Goal: Task Accomplishment & Management: Use online tool/utility

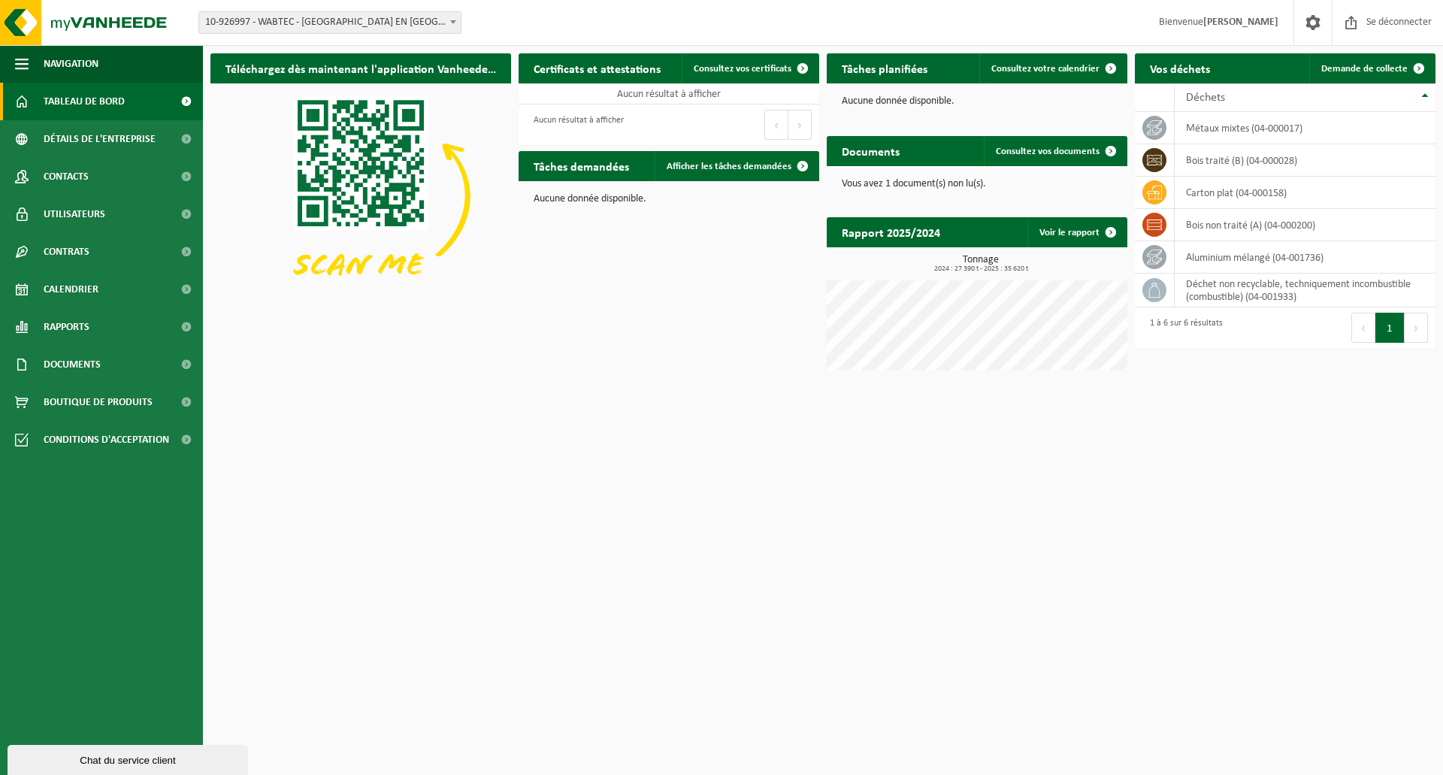
click at [450, 441] on html "Bifurquer: 10-926997 - WABTEC - HAUTS DE FRANCE - NEUVILLE EN FERRAIN 10-926997…" at bounding box center [721, 387] width 1443 height 775
click at [1231, 197] on font "carton plat (04-000158)" at bounding box center [1236, 192] width 101 height 11
click at [1155, 195] on icon at bounding box center [1154, 193] width 15 height 14
click at [114, 105] on font "Tableau de bord" at bounding box center [84, 101] width 81 height 11
click at [1236, 192] on font "carton plat (04-000158)" at bounding box center [1236, 192] width 101 height 11
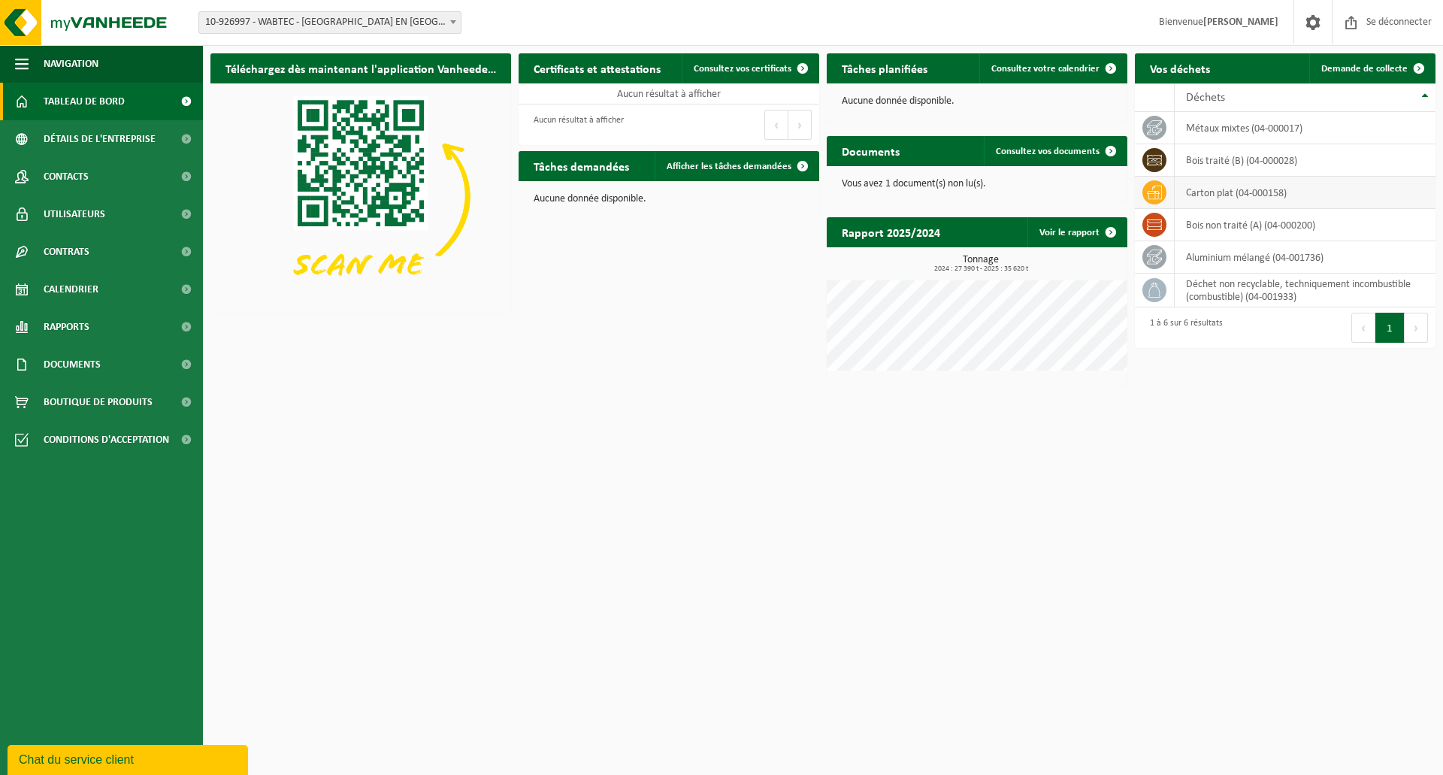
click at [1154, 192] on icon at bounding box center [1154, 192] width 15 height 15
click at [1387, 71] on font "Demande de collecte" at bounding box center [1365, 69] width 86 height 10
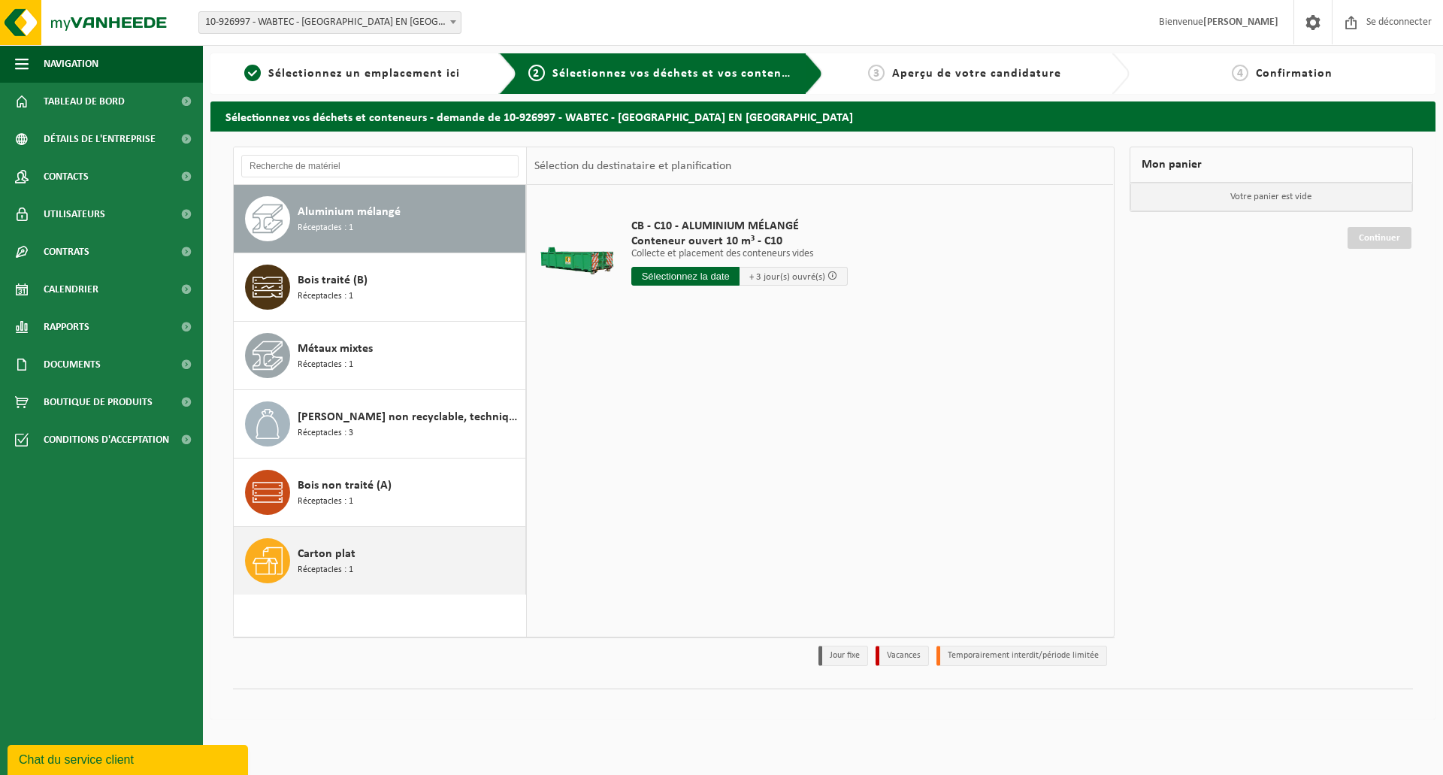
click at [335, 572] on font "Réceptacles : 1" at bounding box center [326, 569] width 56 height 9
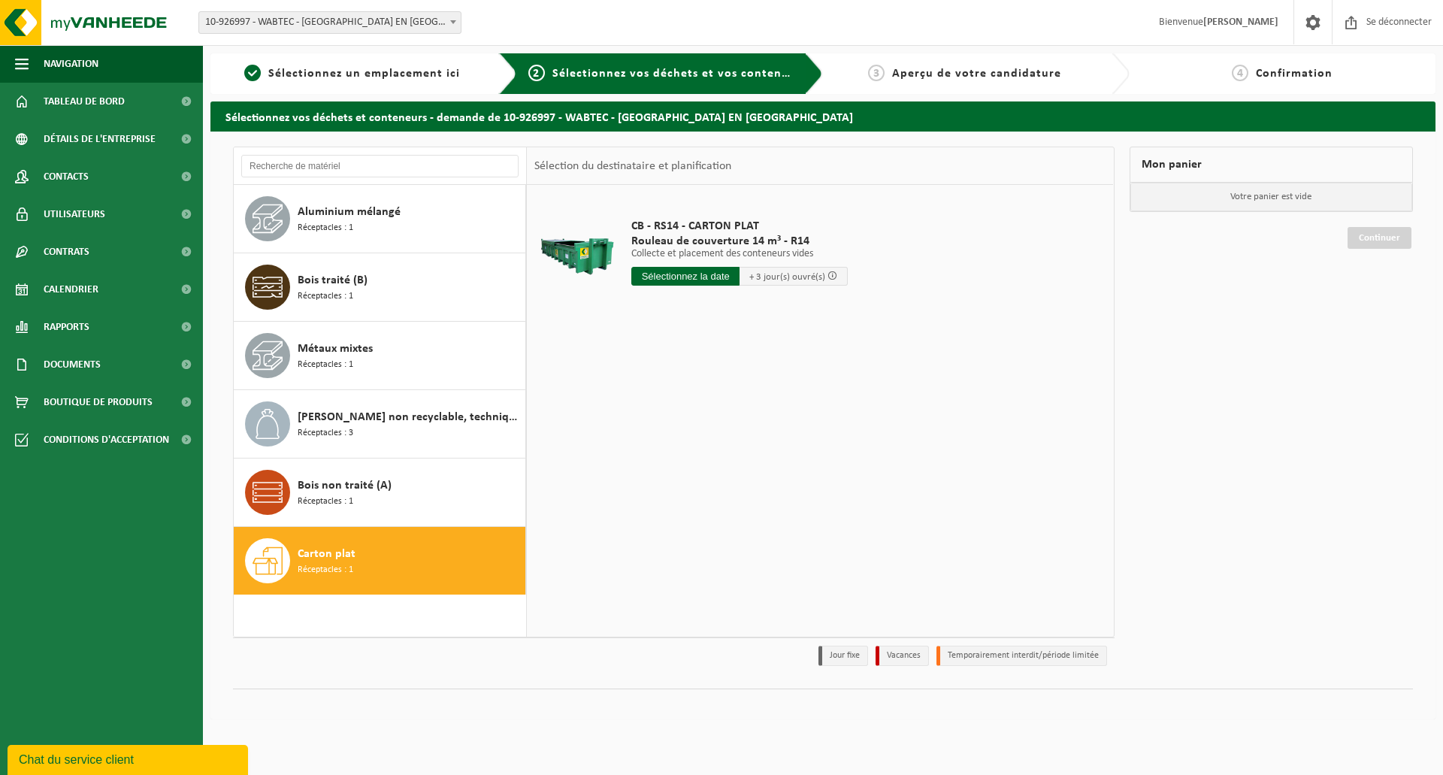
click at [695, 278] on input "text" at bounding box center [685, 276] width 108 height 19
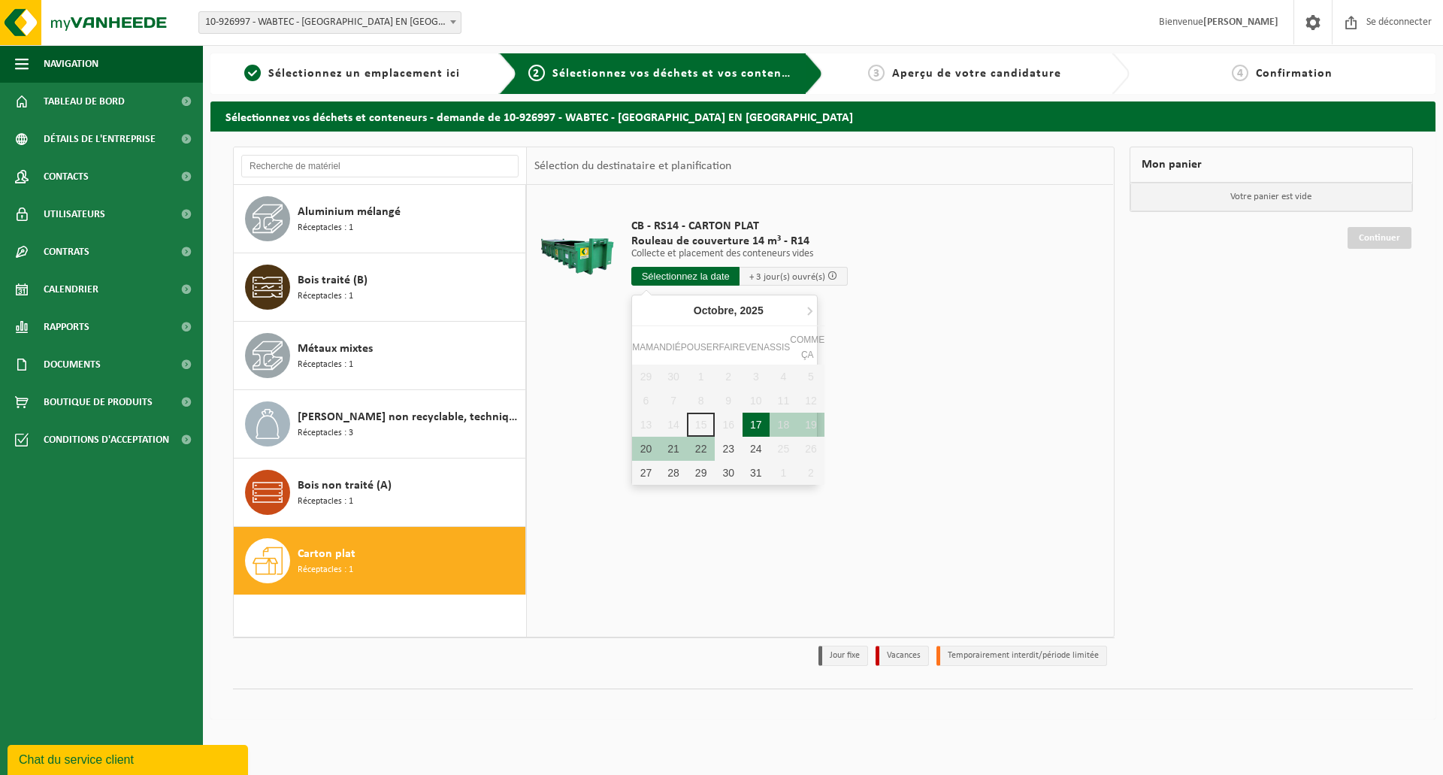
click at [756, 428] on font "17" at bounding box center [756, 425] width 12 height 12
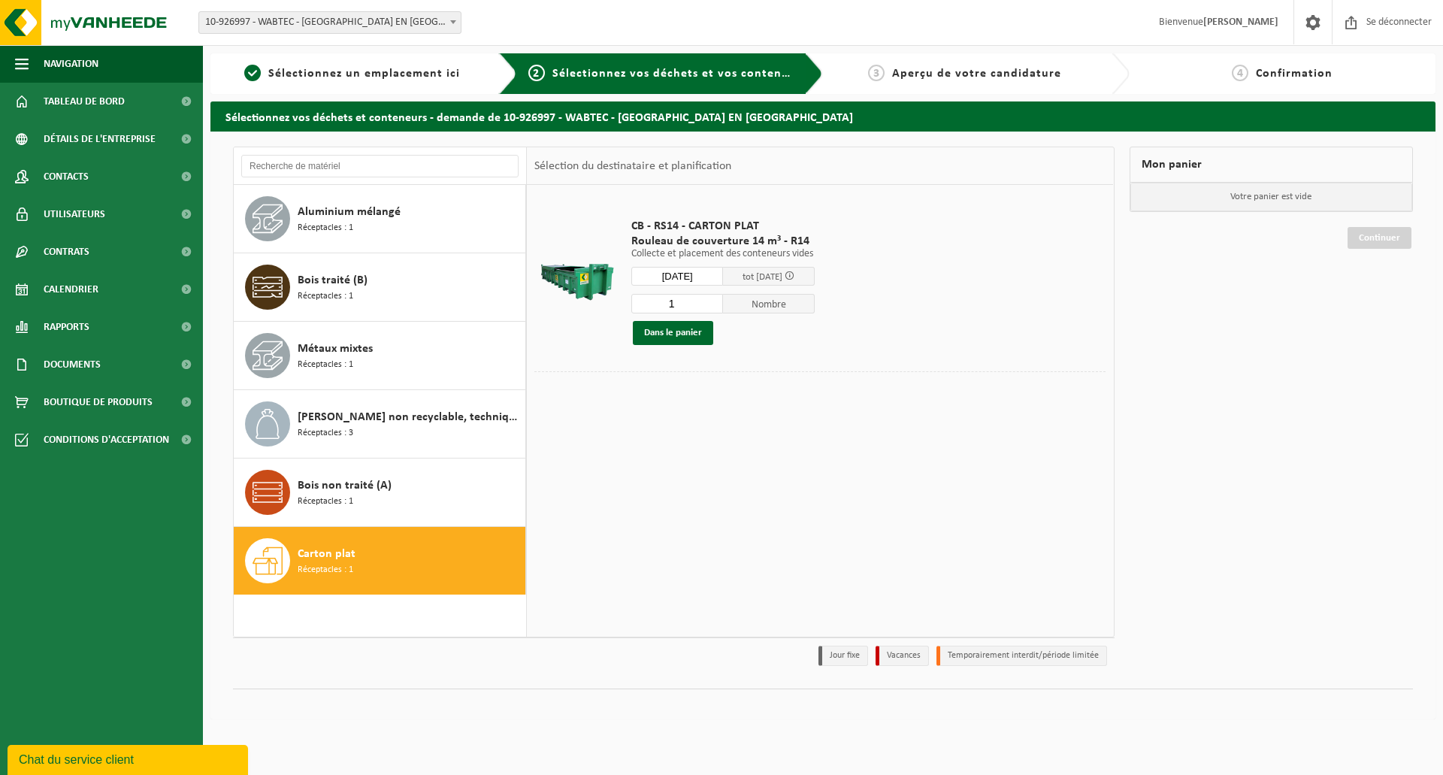
type input "Van 2025-10-17"
click at [686, 337] on font "Dans le panier" at bounding box center [673, 333] width 58 height 10
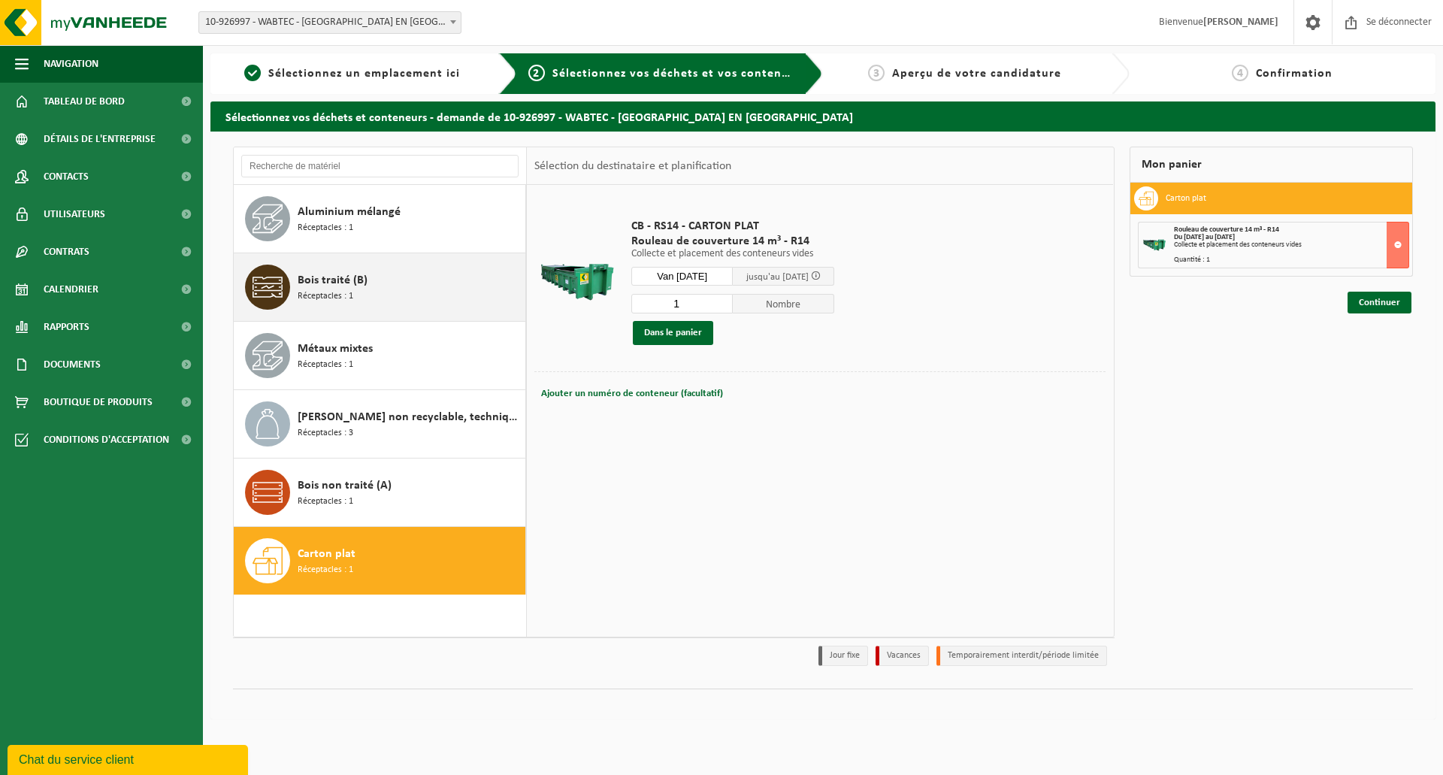
click at [337, 289] on span "Réceptacles : 1" at bounding box center [326, 296] width 56 height 14
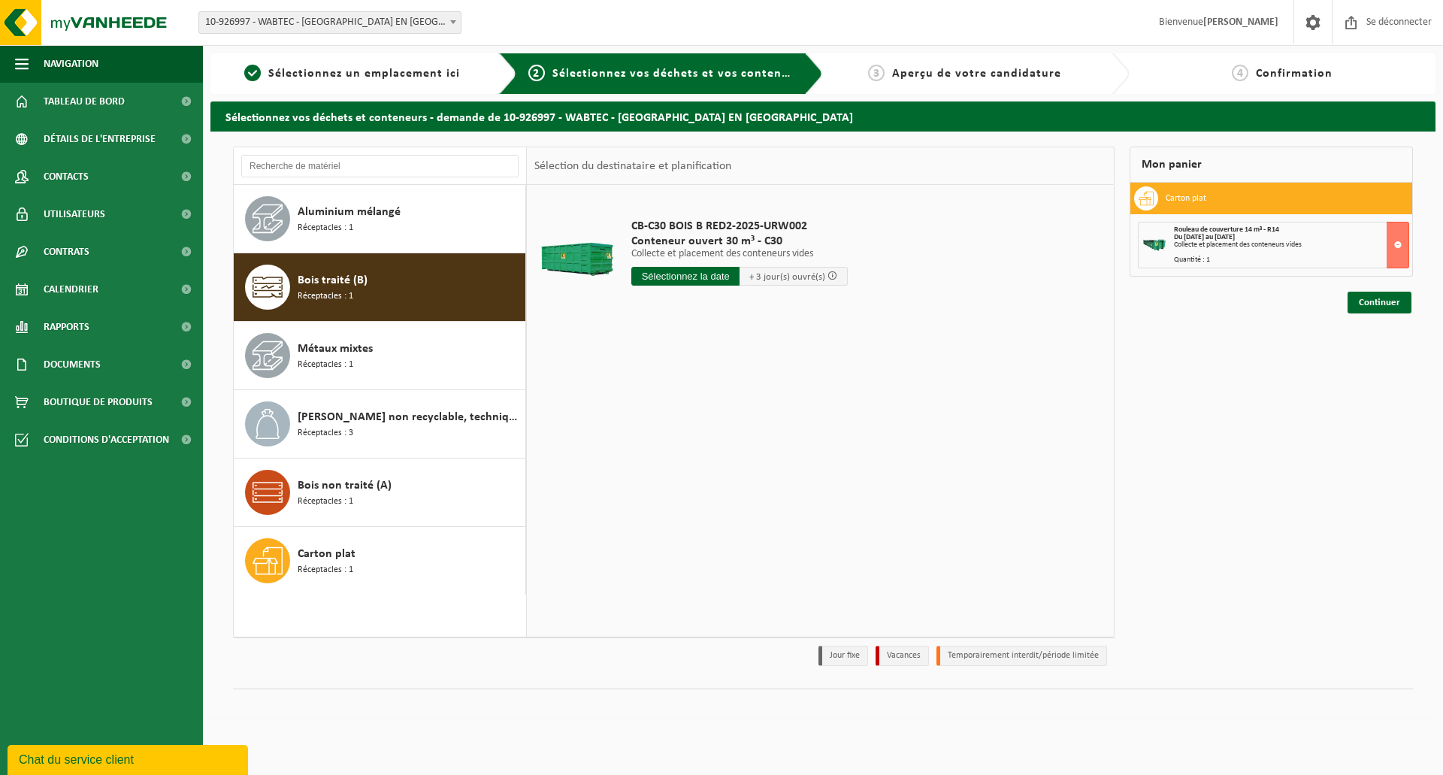
click at [676, 280] on input "text" at bounding box center [685, 276] width 108 height 19
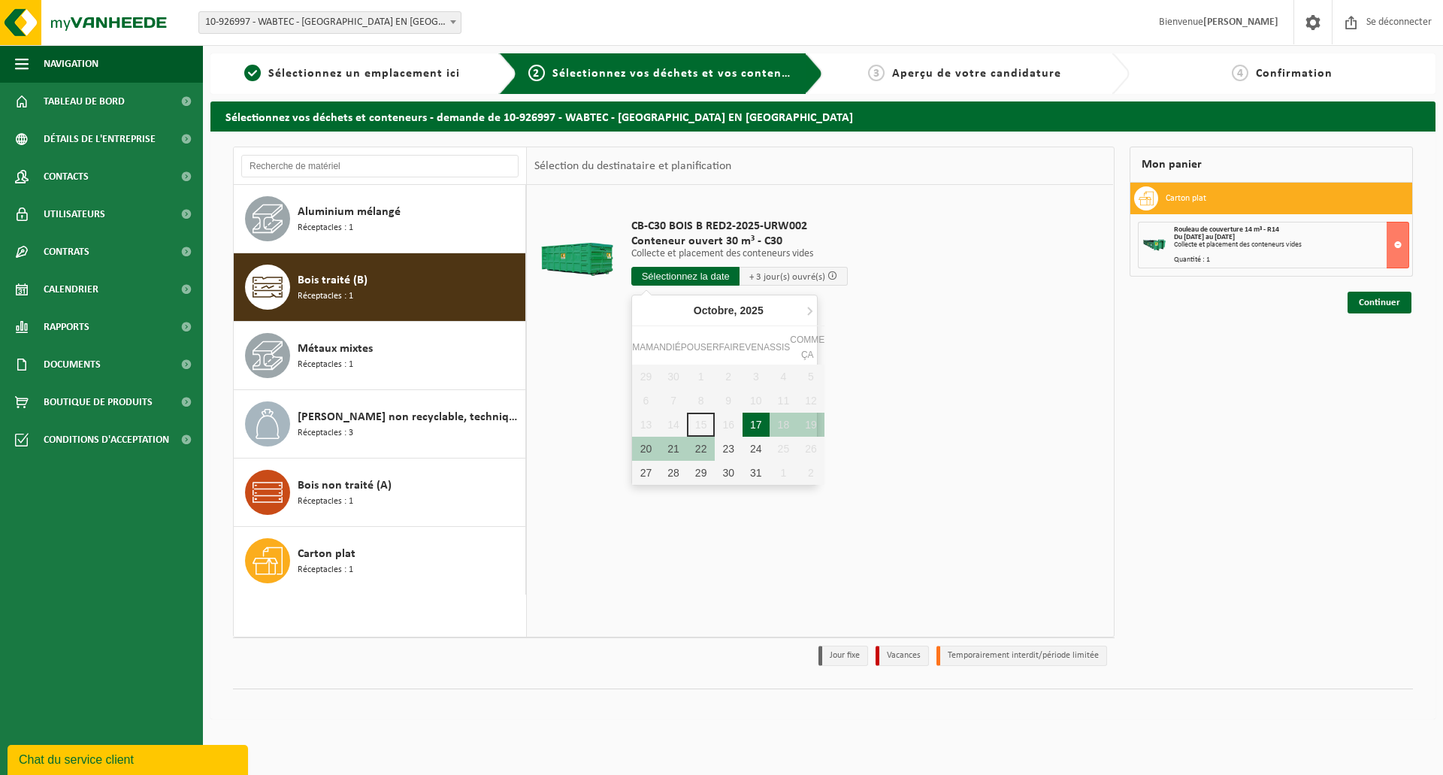
click at [755, 422] on font "17" at bounding box center [756, 425] width 12 height 12
type input "Van 2025-10-17"
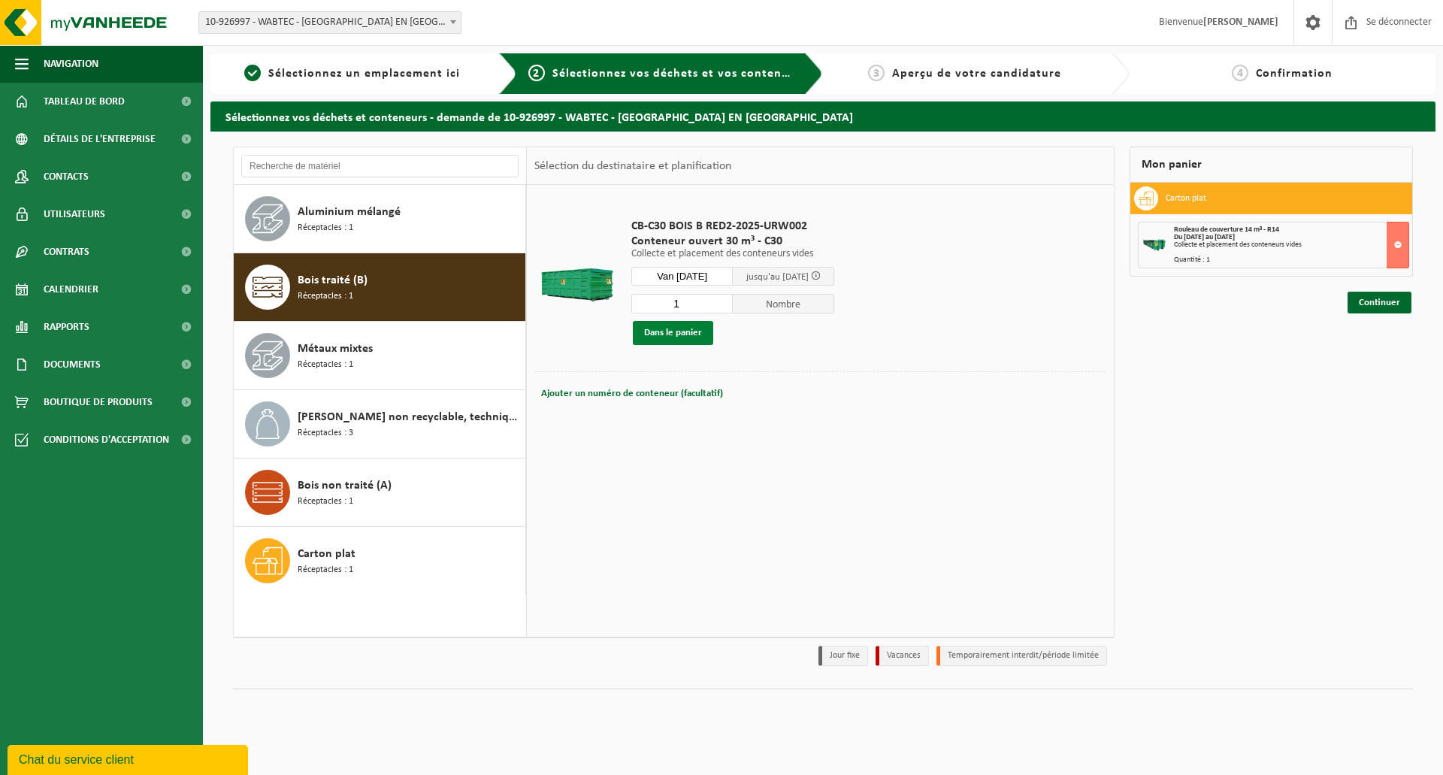
click at [678, 335] on font "Dans le panier" at bounding box center [673, 333] width 58 height 10
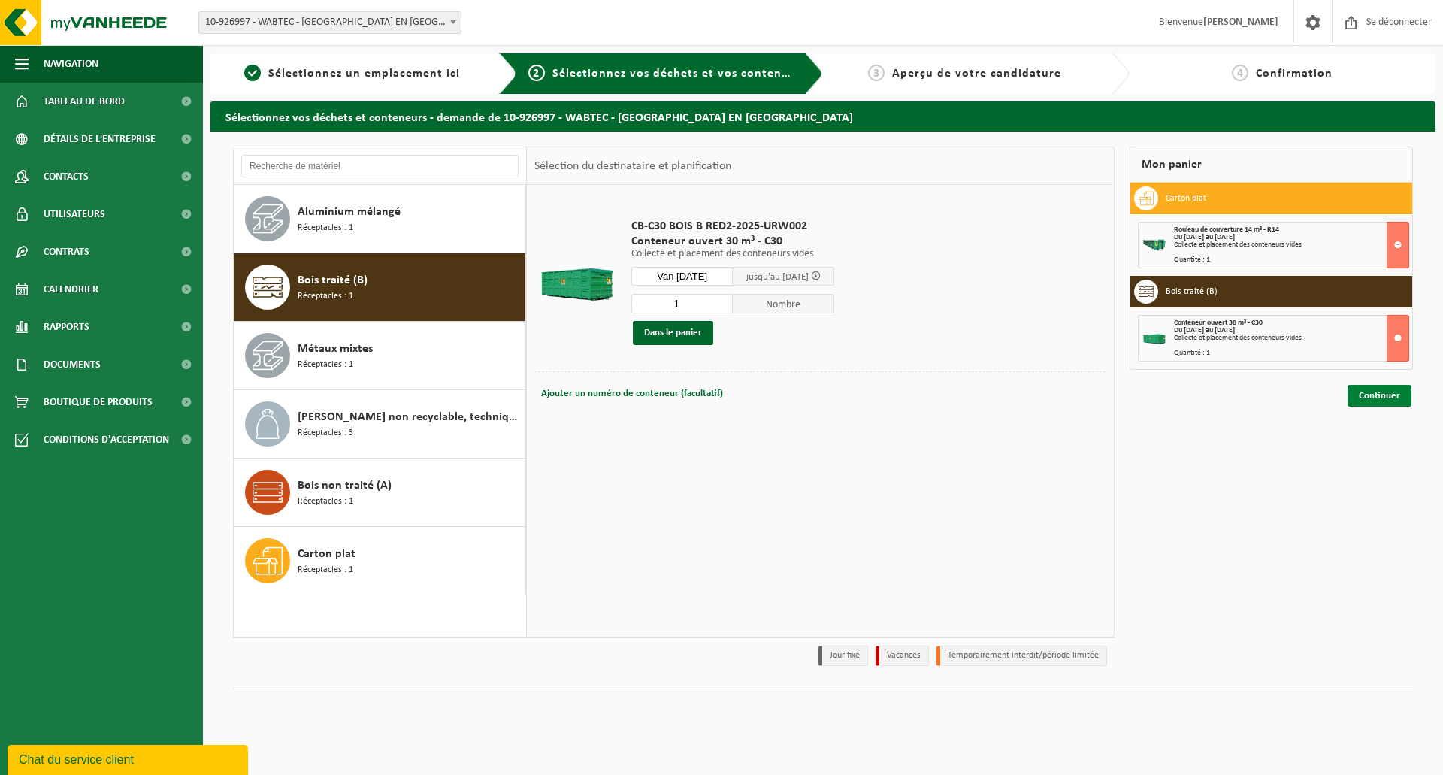
click at [1389, 398] on font "Continuer" at bounding box center [1379, 396] width 41 height 10
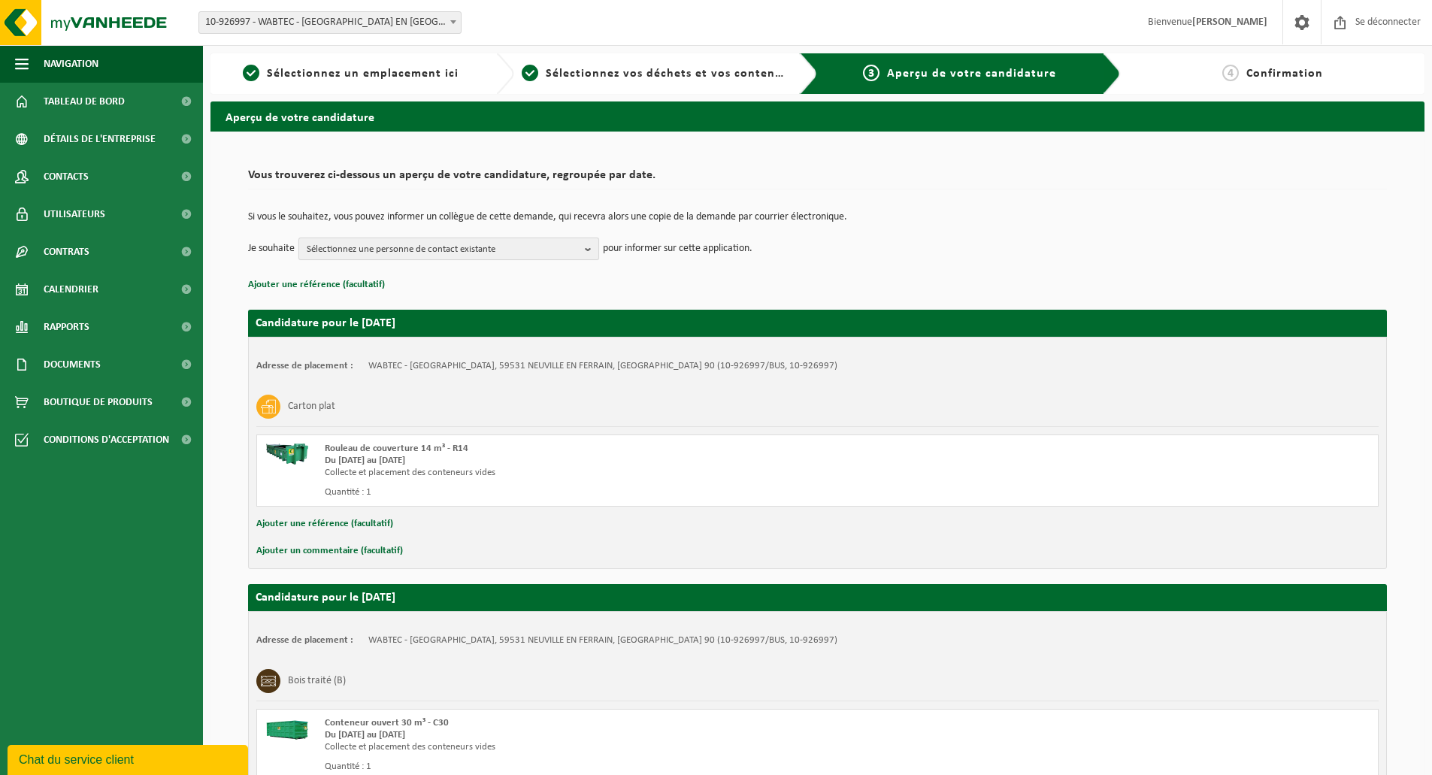
click at [571, 251] on span "Sélectionnez une personne de contact existante" at bounding box center [443, 249] width 272 height 23
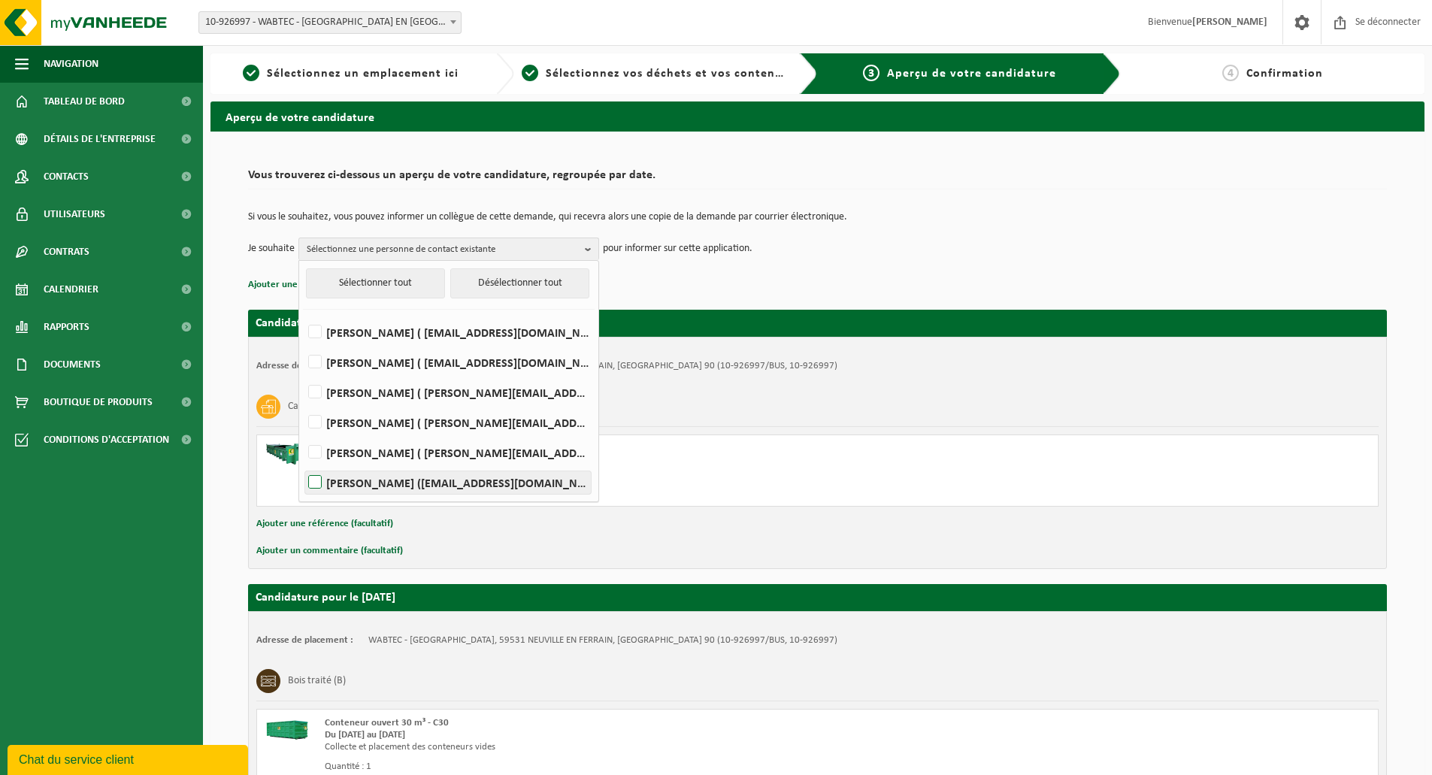
click at [319, 481] on label "ANA VILAR (ana.vilar@ortec.fr)" at bounding box center [448, 482] width 286 height 23
click at [303, 464] on input "ANA VILAR (ana.vilar@ortec.fr)" at bounding box center [302, 463] width 1 height 1
checkbox input "true"
click at [784, 268] on div "Si vous le souhaitez, vous pouvez informer un collègue de cette demande, qui re…" at bounding box center [817, 236] width 1139 height 78
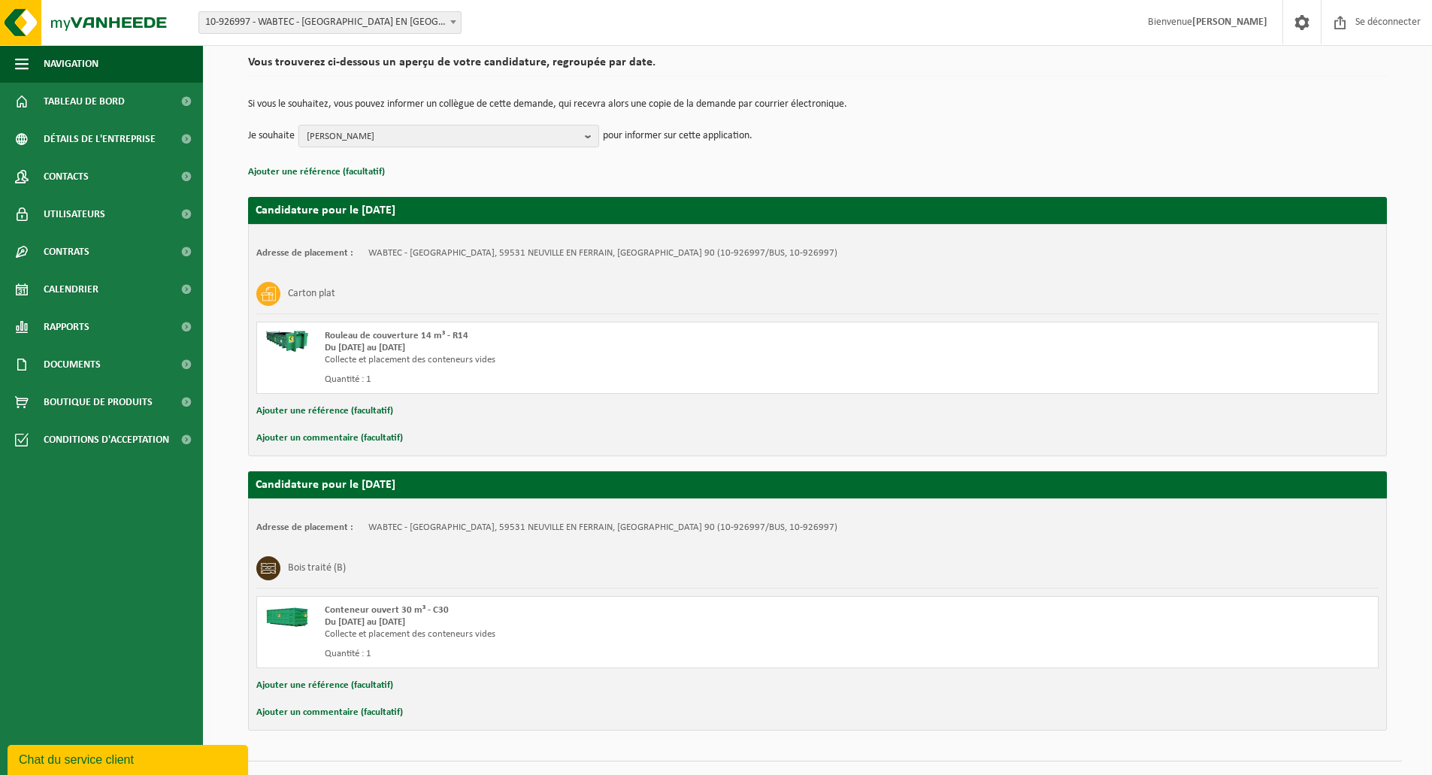
scroll to position [147, 0]
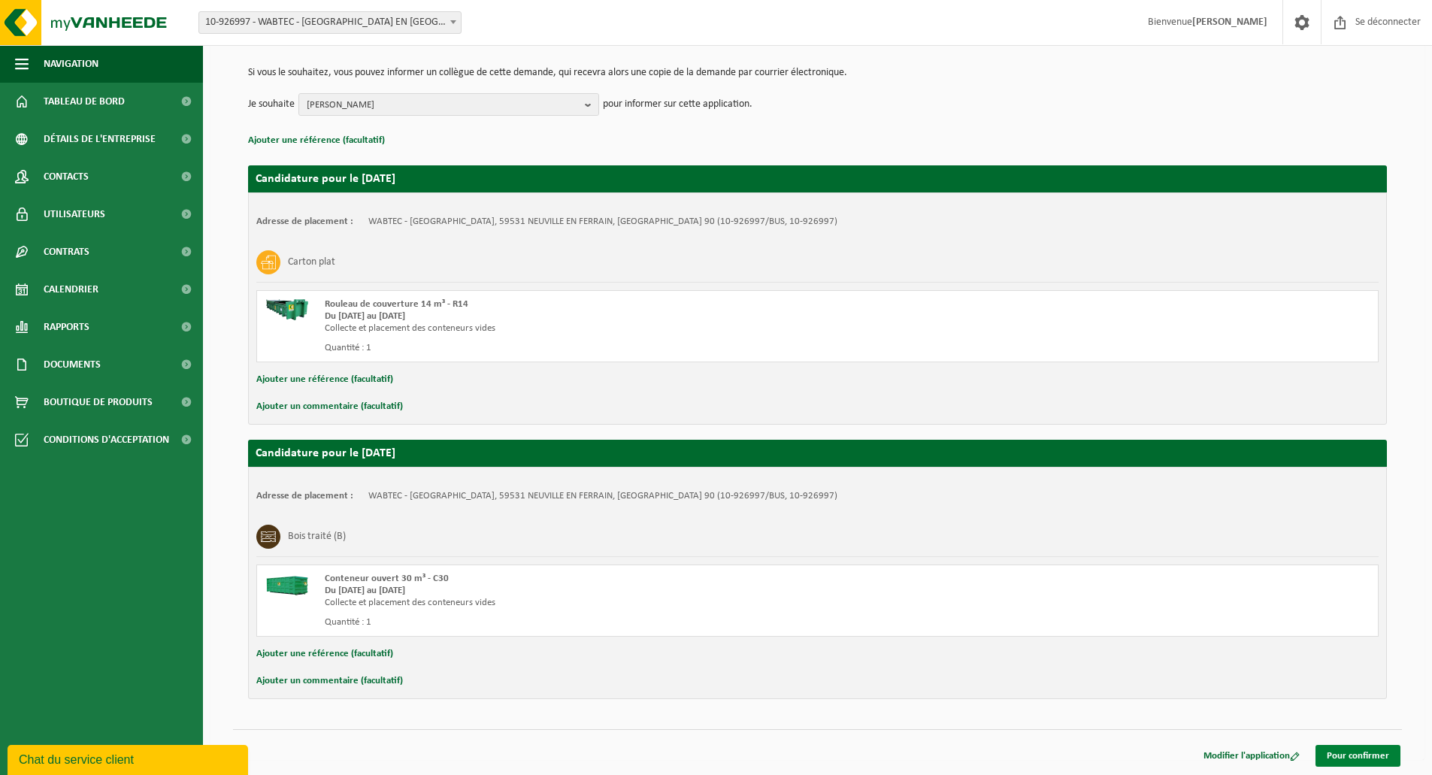
click at [1376, 755] on font "Pour confirmer" at bounding box center [1358, 756] width 62 height 10
